Goal: Task Accomplishment & Management: Use online tool/utility

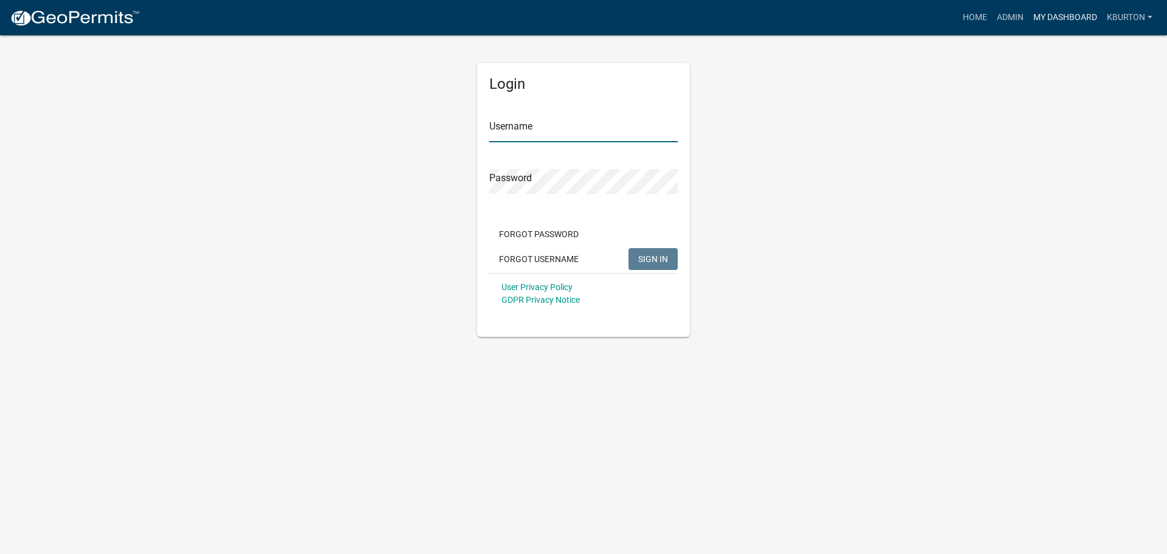
type input "kburton"
click at [1058, 16] on link "My Dashboard" at bounding box center [1066, 17] width 74 height 23
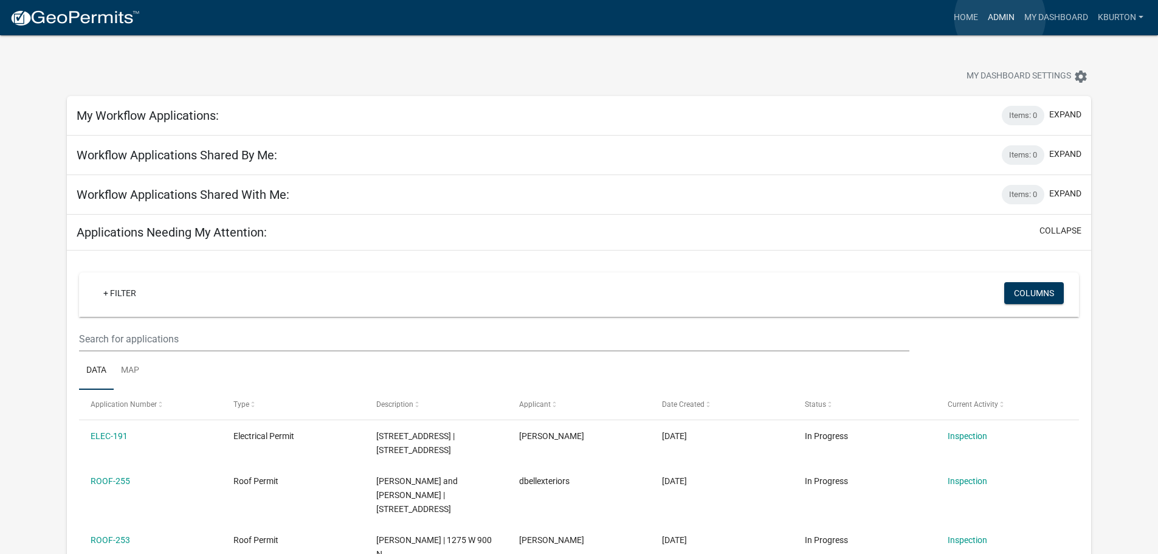
click at [1000, 18] on link "Admin" at bounding box center [1001, 17] width 36 height 23
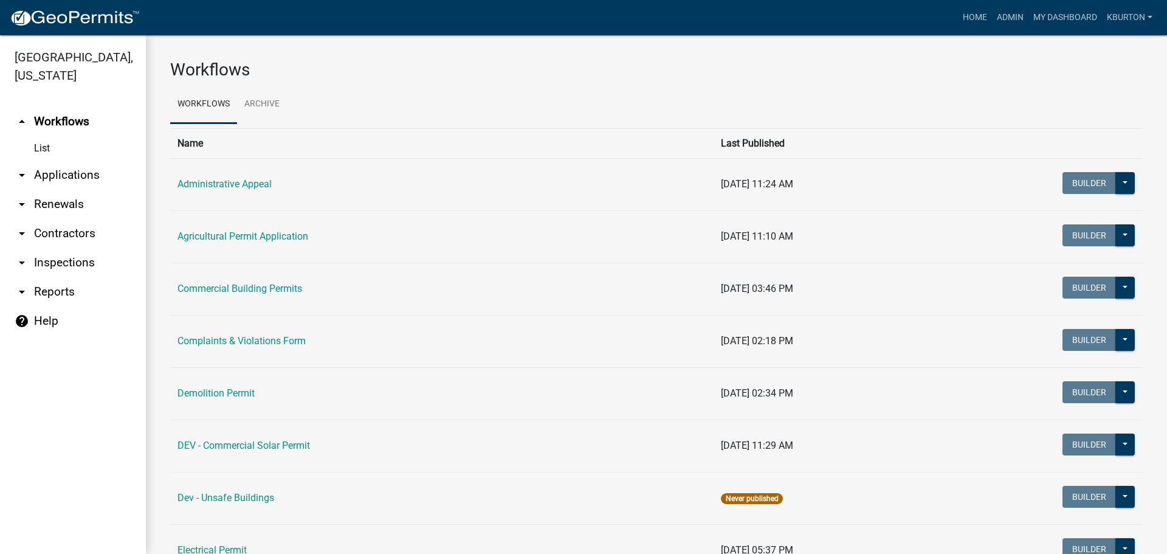
click at [84, 248] on link "arrow_drop_down Inspections" at bounding box center [73, 262] width 146 height 29
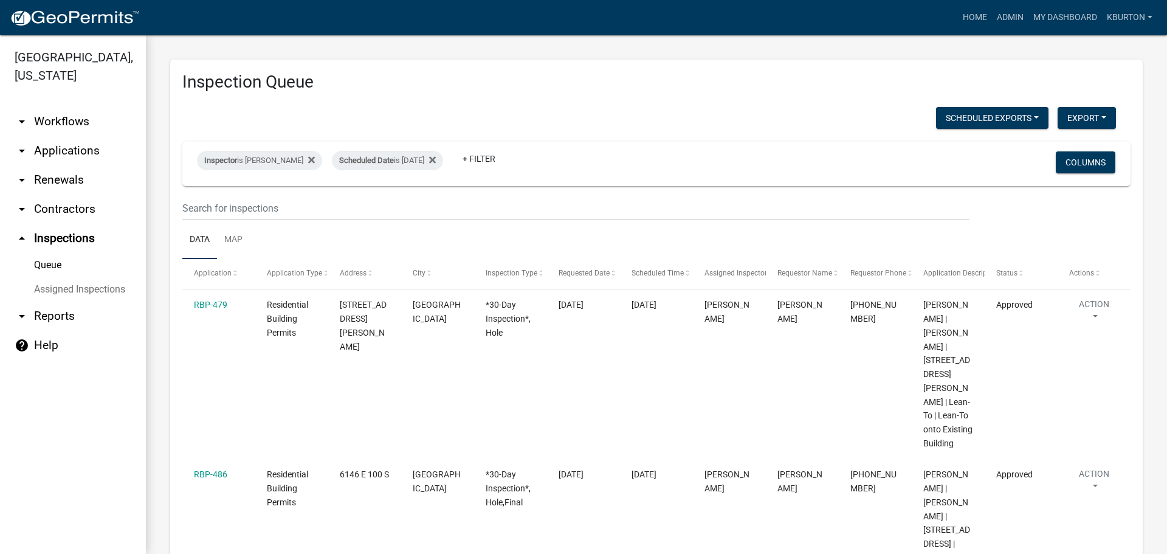
click at [110, 277] on link "Assigned Inspections" at bounding box center [73, 289] width 146 height 24
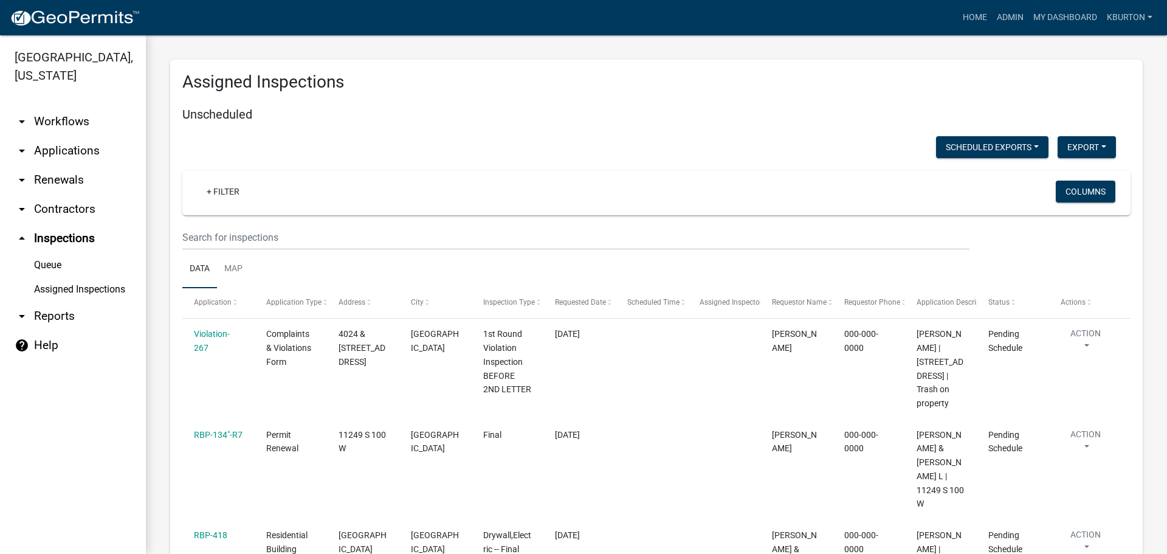
click at [47, 253] on link "Queue" at bounding box center [73, 265] width 146 height 24
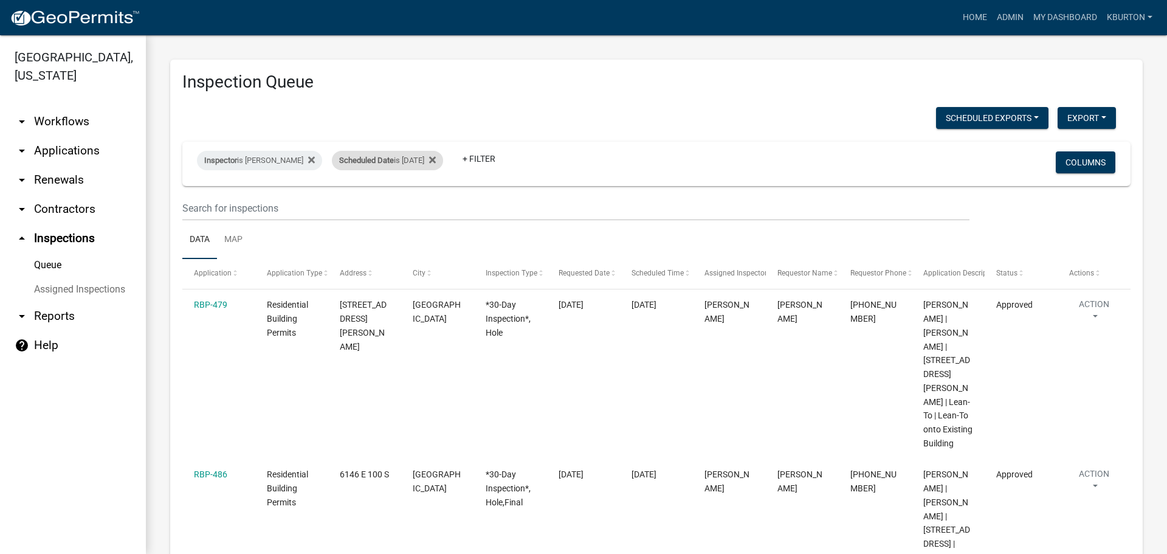
click at [370, 160] on span "Scheduled Date" at bounding box center [366, 160] width 55 height 9
click at [426, 203] on input "[DATE]" at bounding box center [389, 205] width 85 height 25
type input "[DATE]"
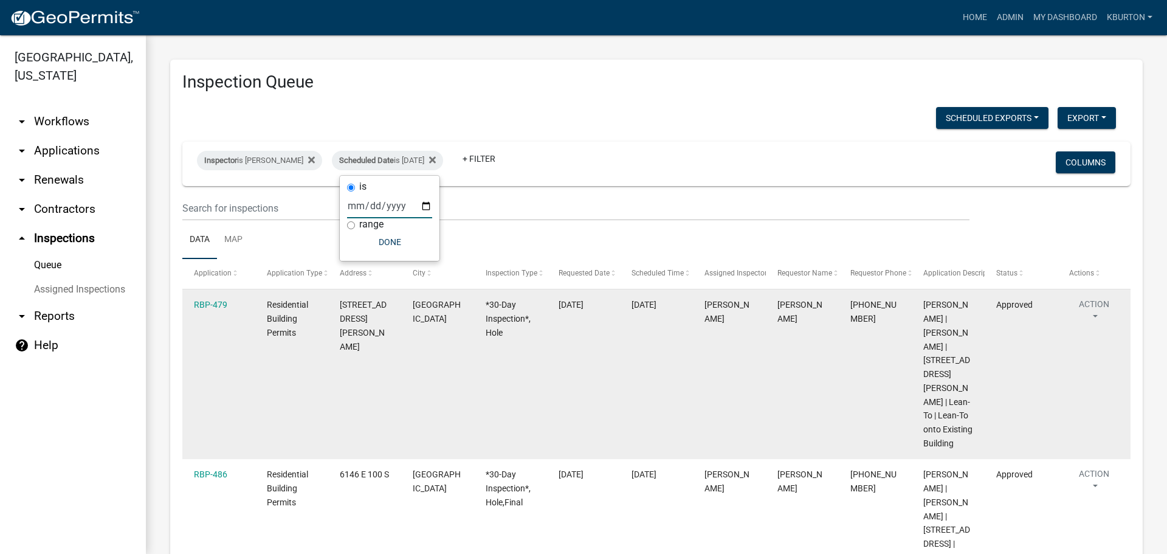
select select "1: 25"
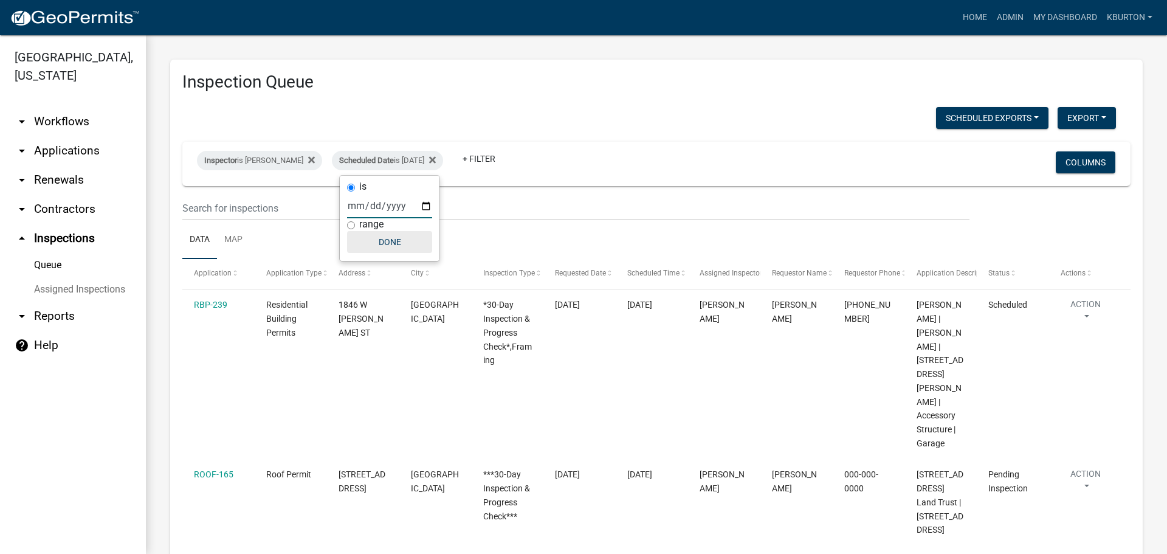
click at [388, 239] on button "Done" at bounding box center [389, 242] width 85 height 22
click at [1071, 164] on button "Columns" at bounding box center [1086, 162] width 60 height 22
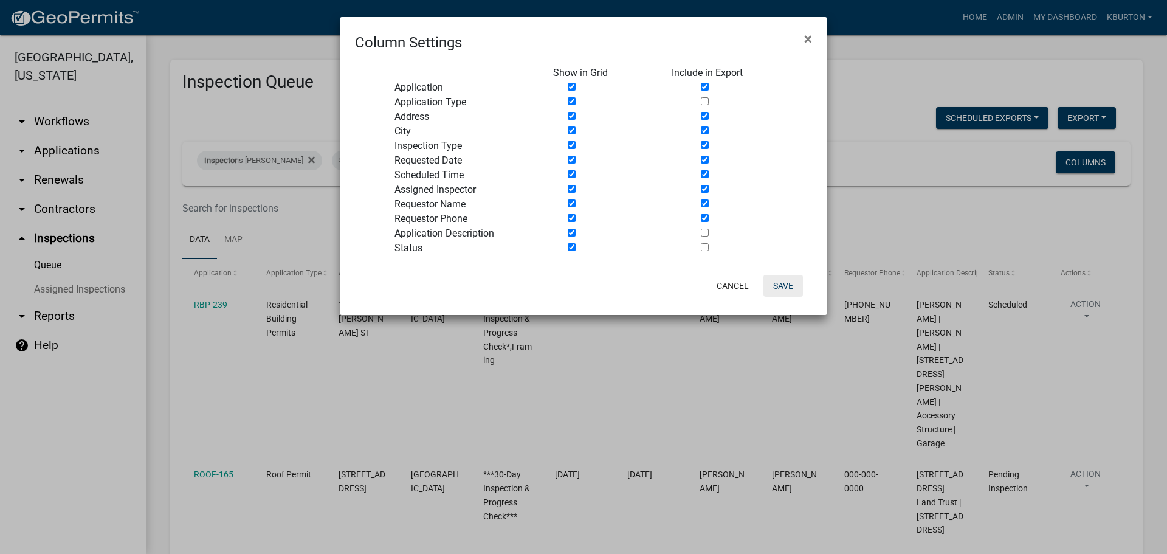
click at [780, 287] on button "Save" at bounding box center [784, 286] width 40 height 22
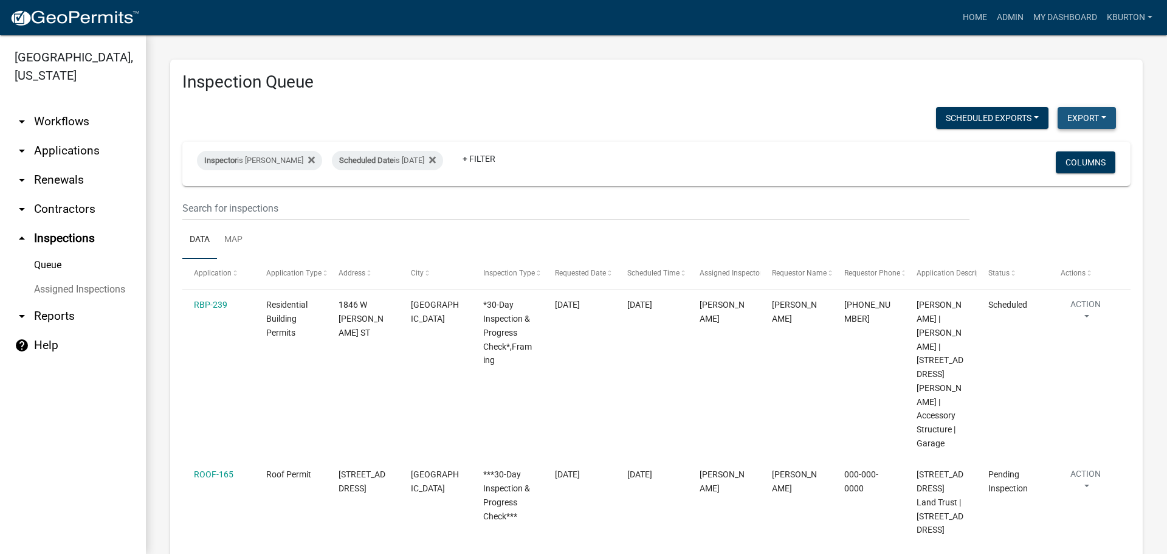
click at [1075, 121] on button "Export" at bounding box center [1087, 118] width 58 height 22
click at [1040, 149] on button "Excel Format (.xlsx)" at bounding box center [1059, 149] width 114 height 29
